Goal: Information Seeking & Learning: Learn about a topic

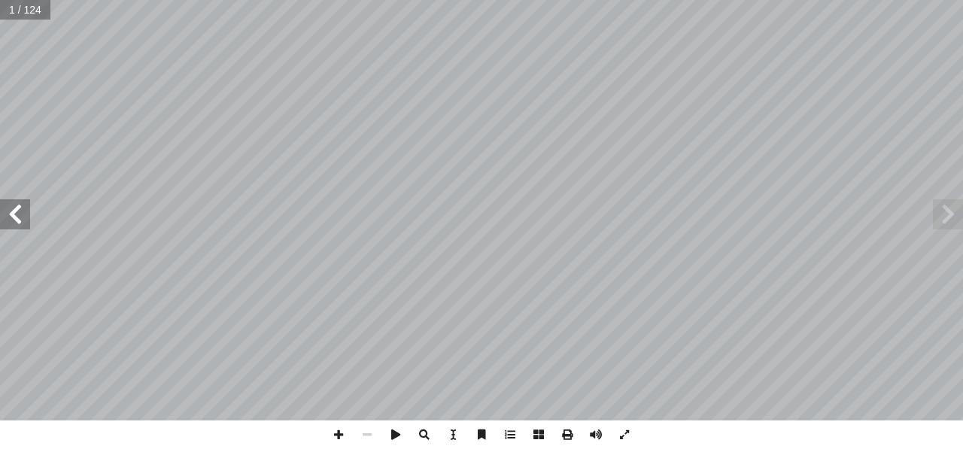
click at [20, 214] on span at bounding box center [15, 214] width 30 height 30
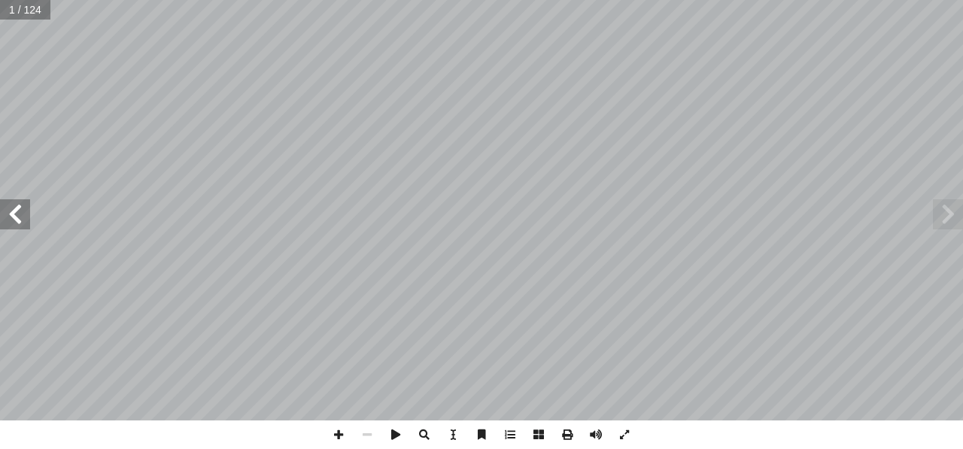
click at [20, 214] on span at bounding box center [15, 214] width 30 height 30
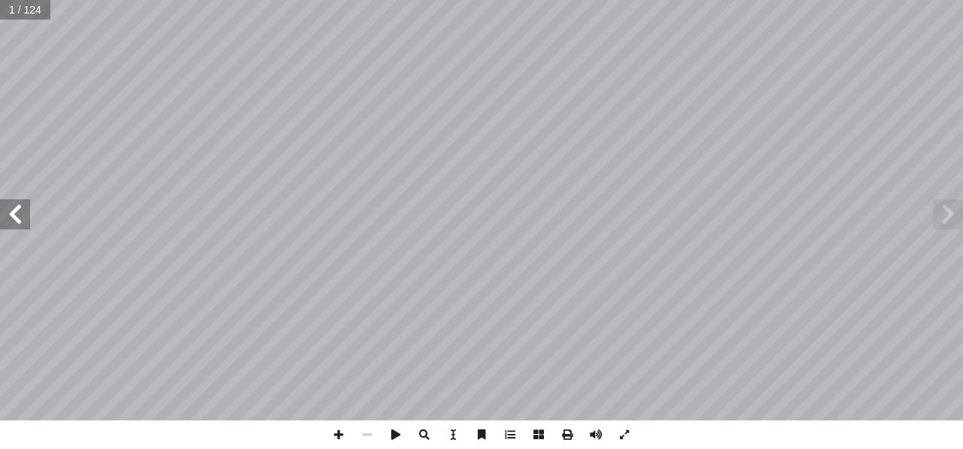
click at [20, 214] on span at bounding box center [15, 214] width 30 height 30
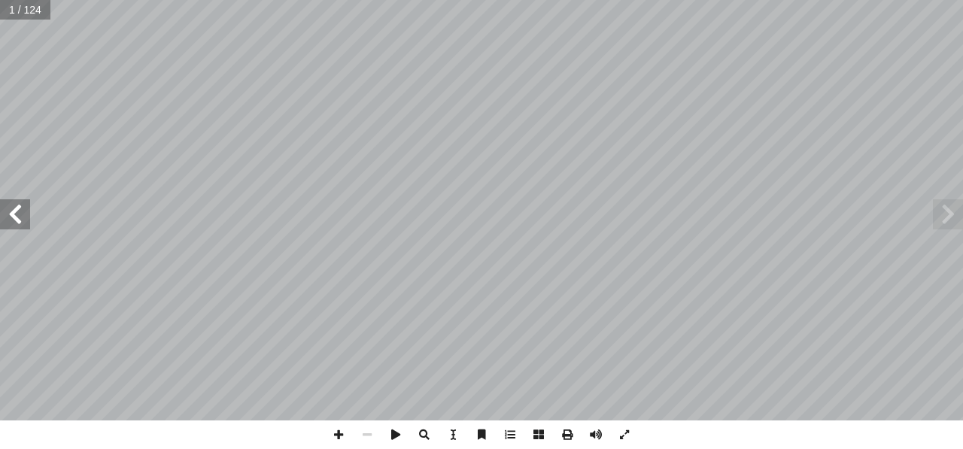
click at [20, 214] on span at bounding box center [15, 214] width 30 height 30
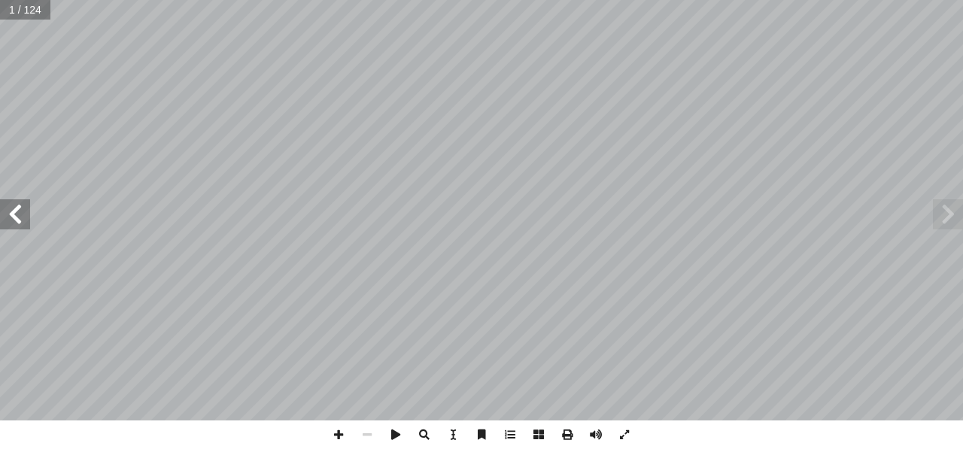
click at [20, 214] on span at bounding box center [15, 214] width 30 height 30
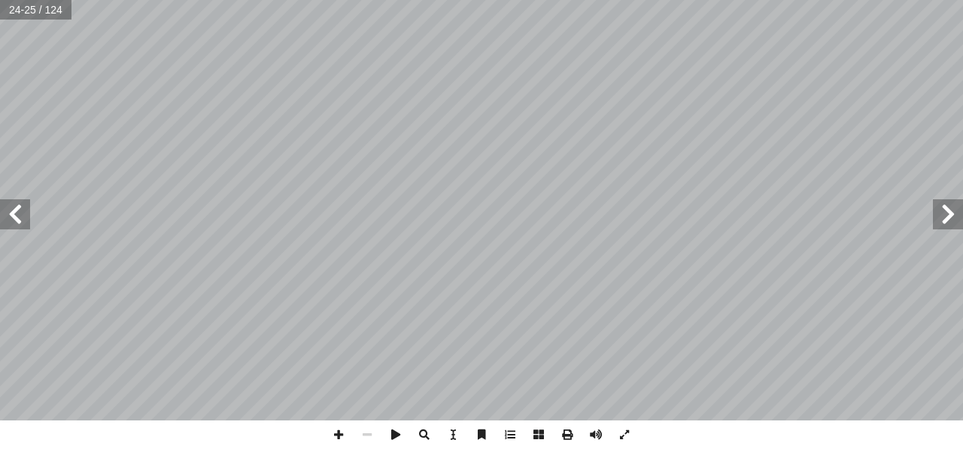
click at [20, 214] on span at bounding box center [15, 214] width 30 height 30
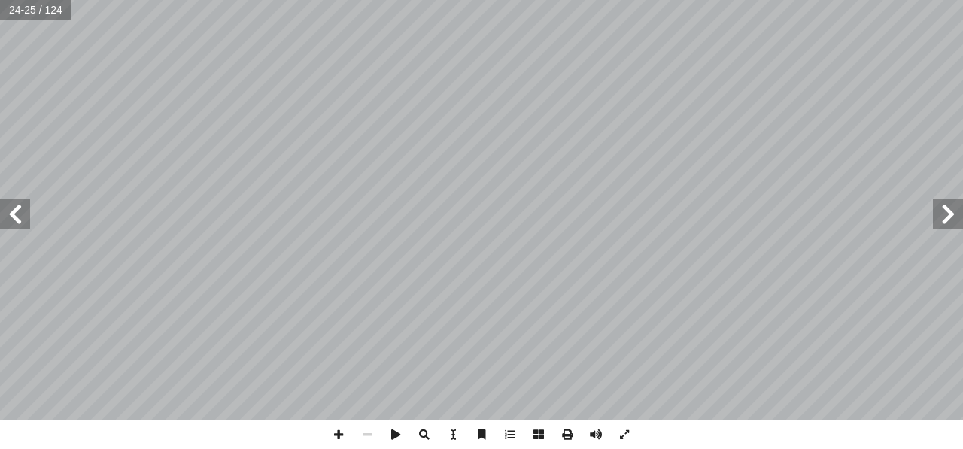
click at [20, 214] on span at bounding box center [15, 214] width 30 height 30
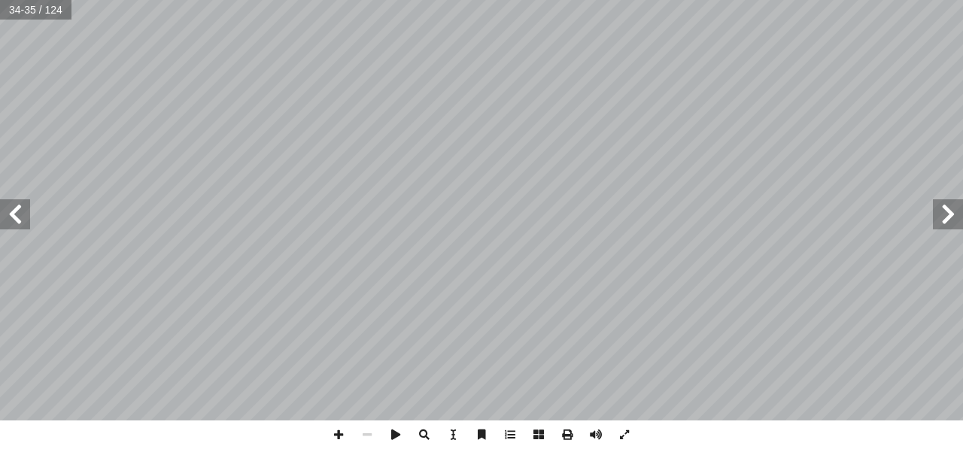
click at [20, 214] on span at bounding box center [15, 214] width 30 height 30
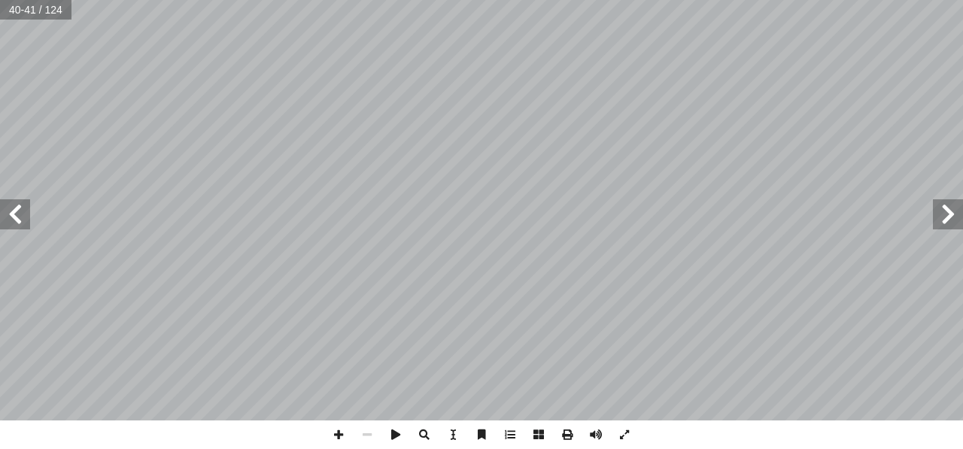
click at [20, 214] on span at bounding box center [15, 214] width 30 height 30
click at [948, 213] on span at bounding box center [948, 214] width 30 height 30
